Goal: Task Accomplishment & Management: Complete application form

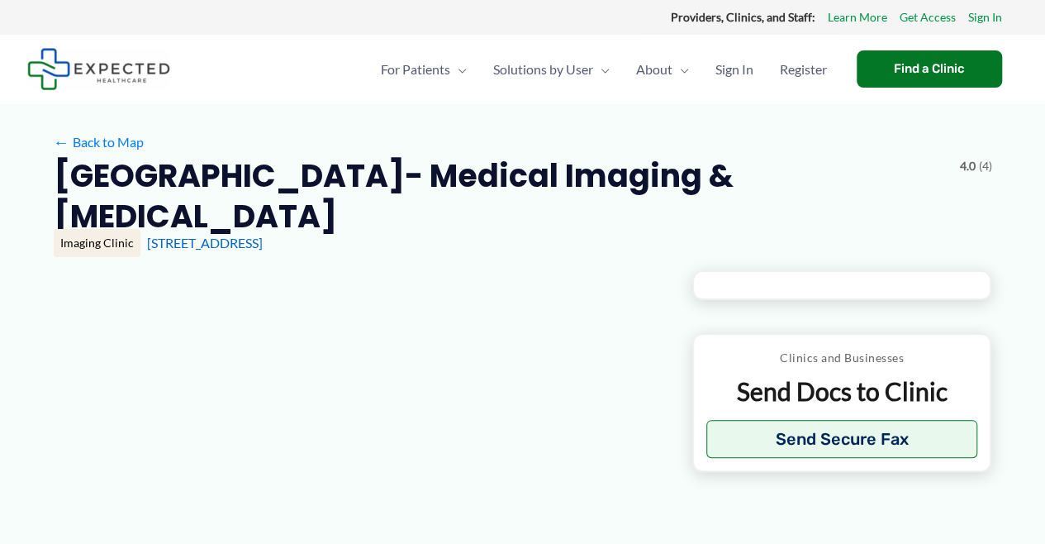
type input "**********"
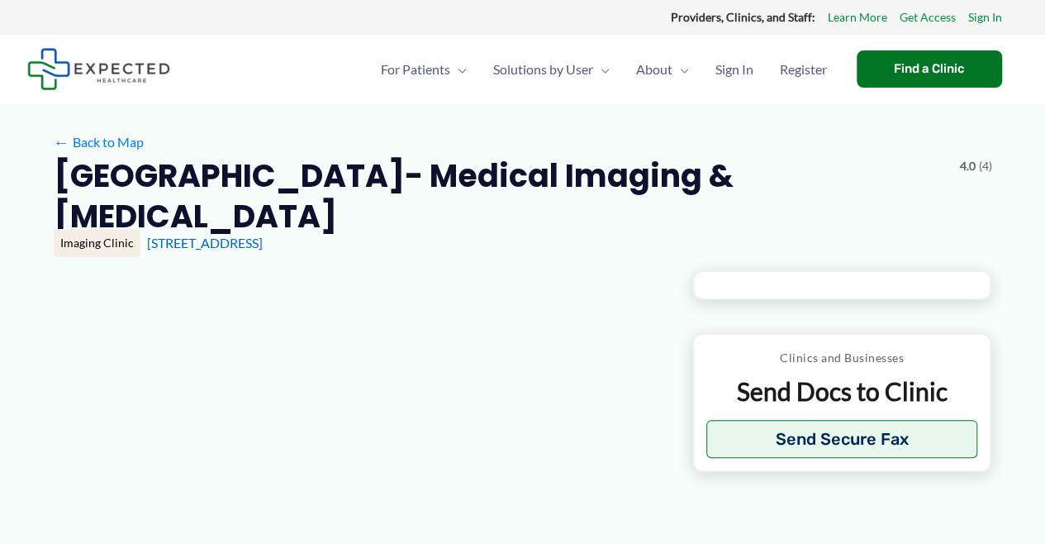
type input "**********"
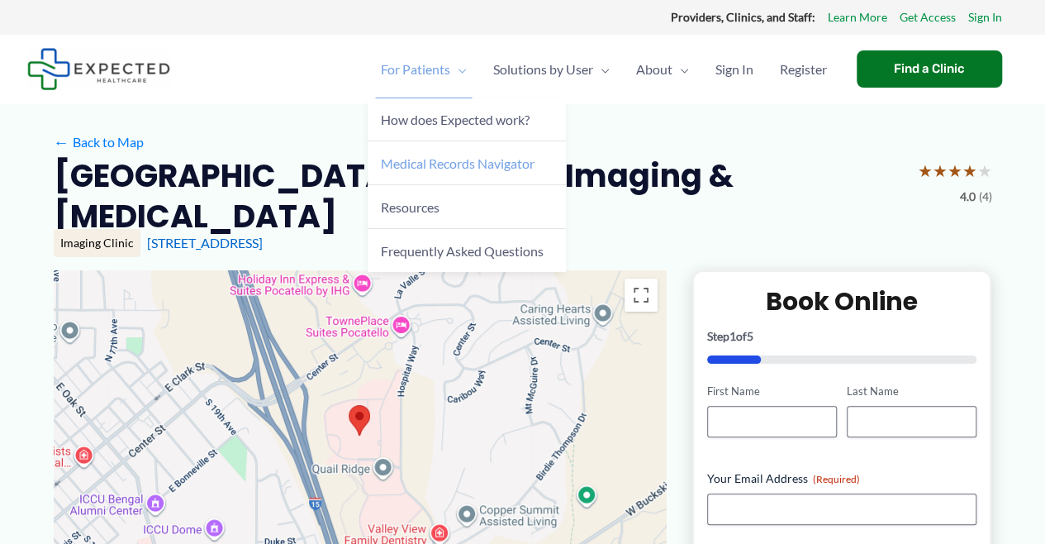
click at [447, 164] on span "Medical Records Navigator" at bounding box center [458, 163] width 154 height 16
